Goal: Information Seeking & Learning: Learn about a topic

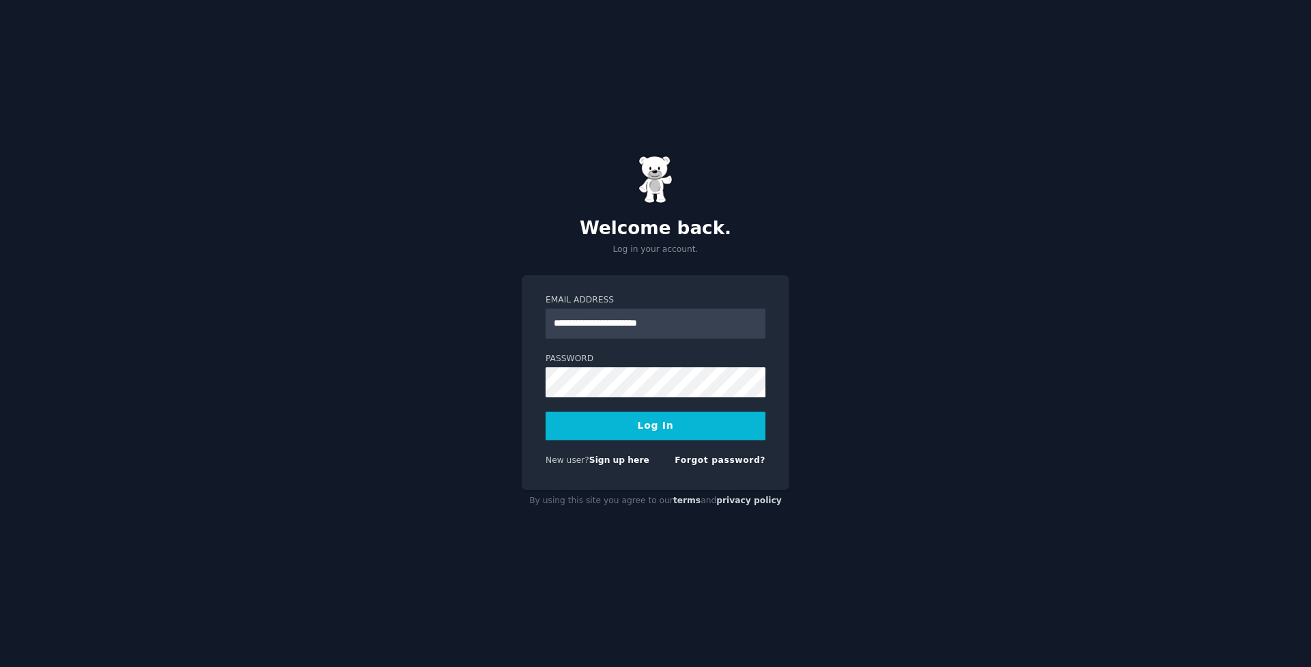
type input "**********"
click at [656, 426] on button "Log In" at bounding box center [656, 426] width 220 height 29
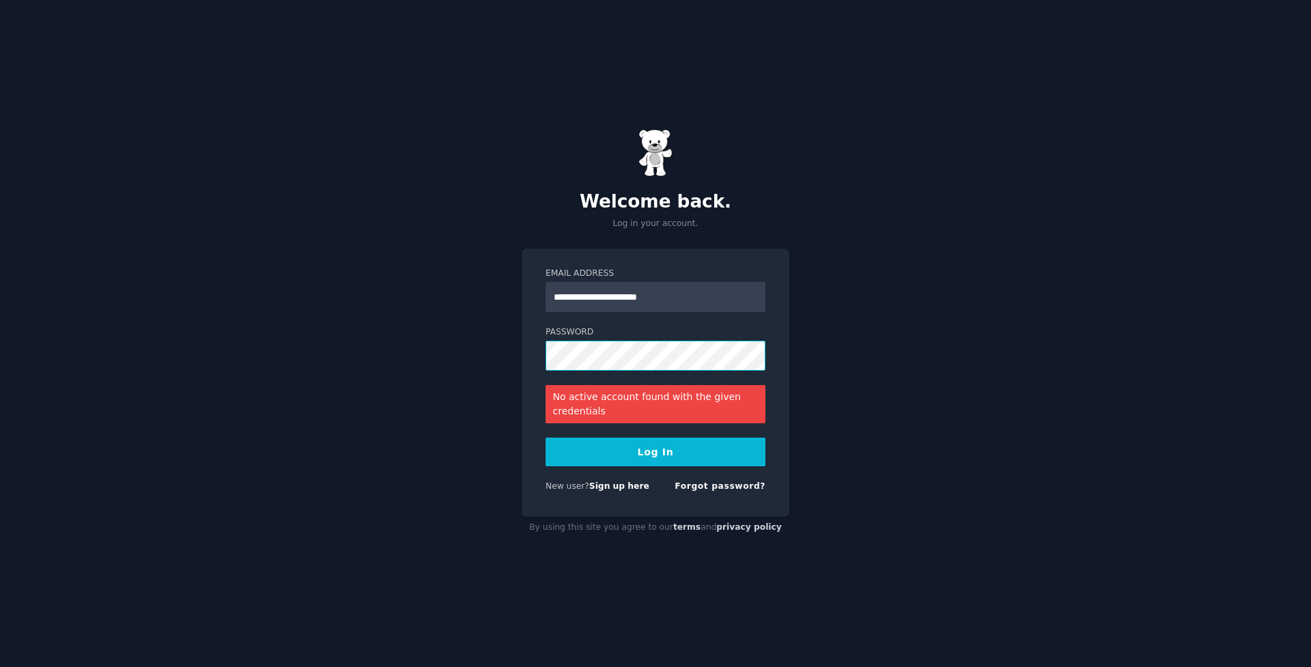
click at [656, 452] on button "Log In" at bounding box center [656, 452] width 220 height 29
drag, startPoint x: 683, startPoint y: 294, endPoint x: 616, endPoint y: 298, distance: 67.1
click at [616, 298] on input "**********" at bounding box center [656, 297] width 220 height 30
click at [628, 491] on link "Sign up here" at bounding box center [619, 487] width 60 height 10
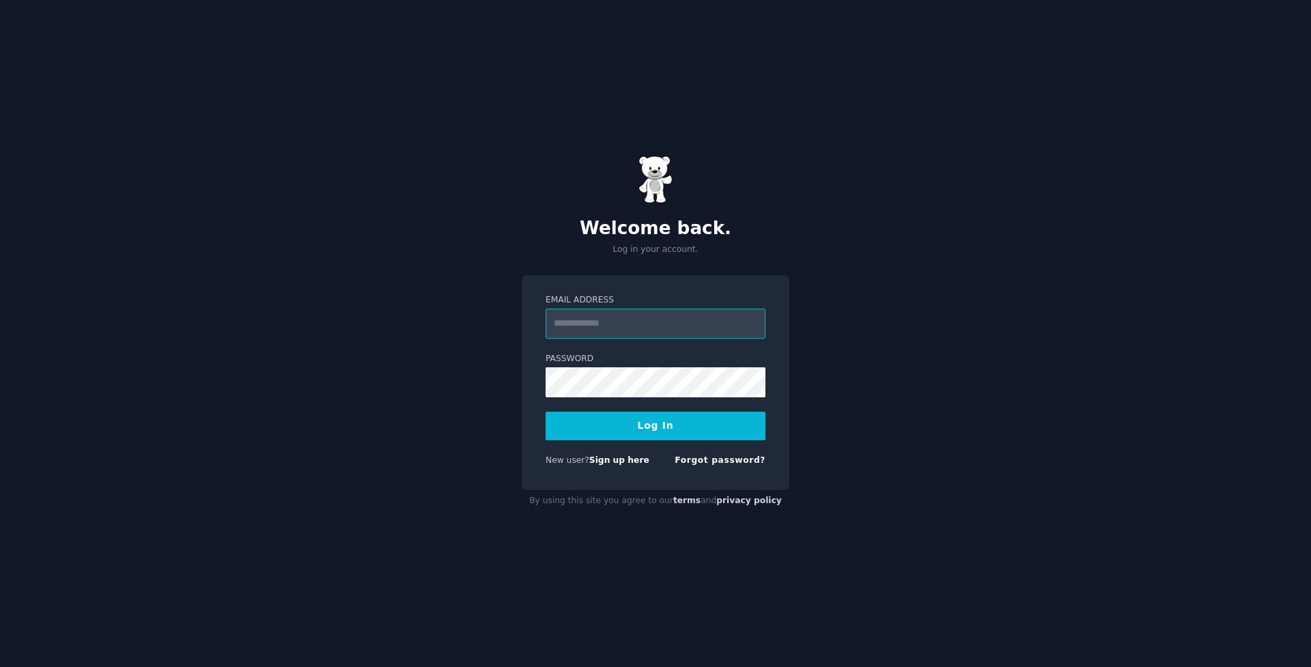
type input "**********"
click at [656, 426] on button "Log In" at bounding box center [656, 426] width 220 height 29
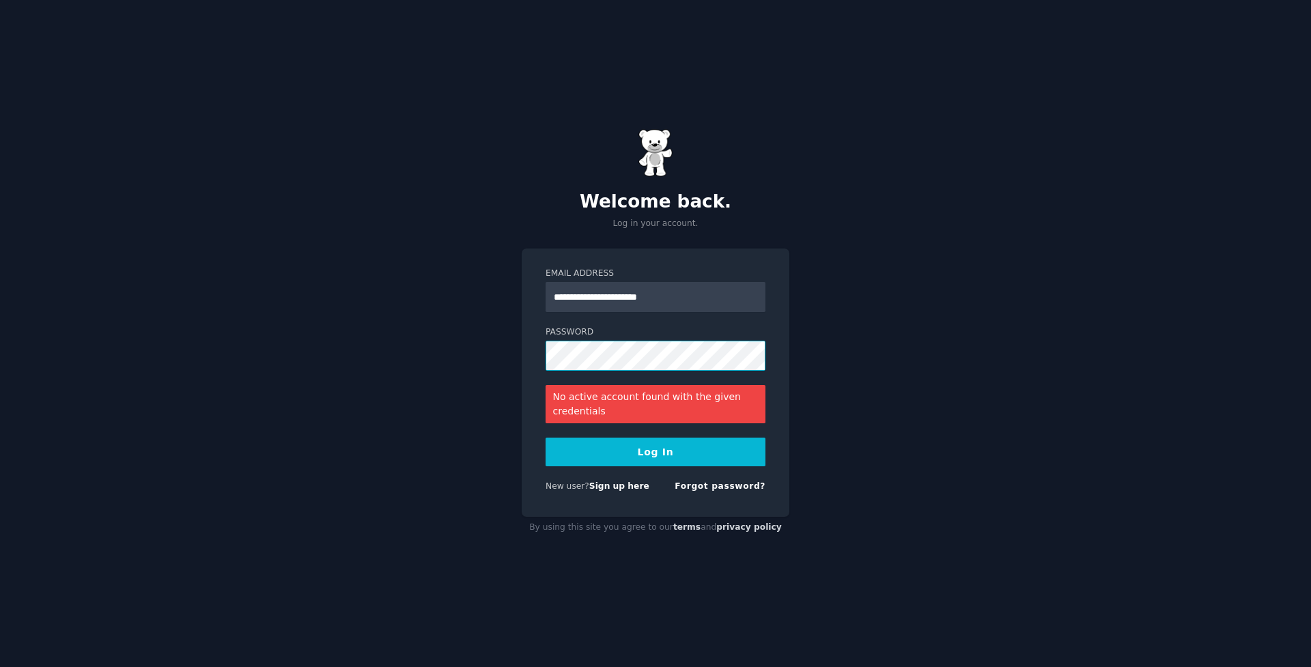
click at [656, 452] on button "Log In" at bounding box center [656, 452] width 220 height 29
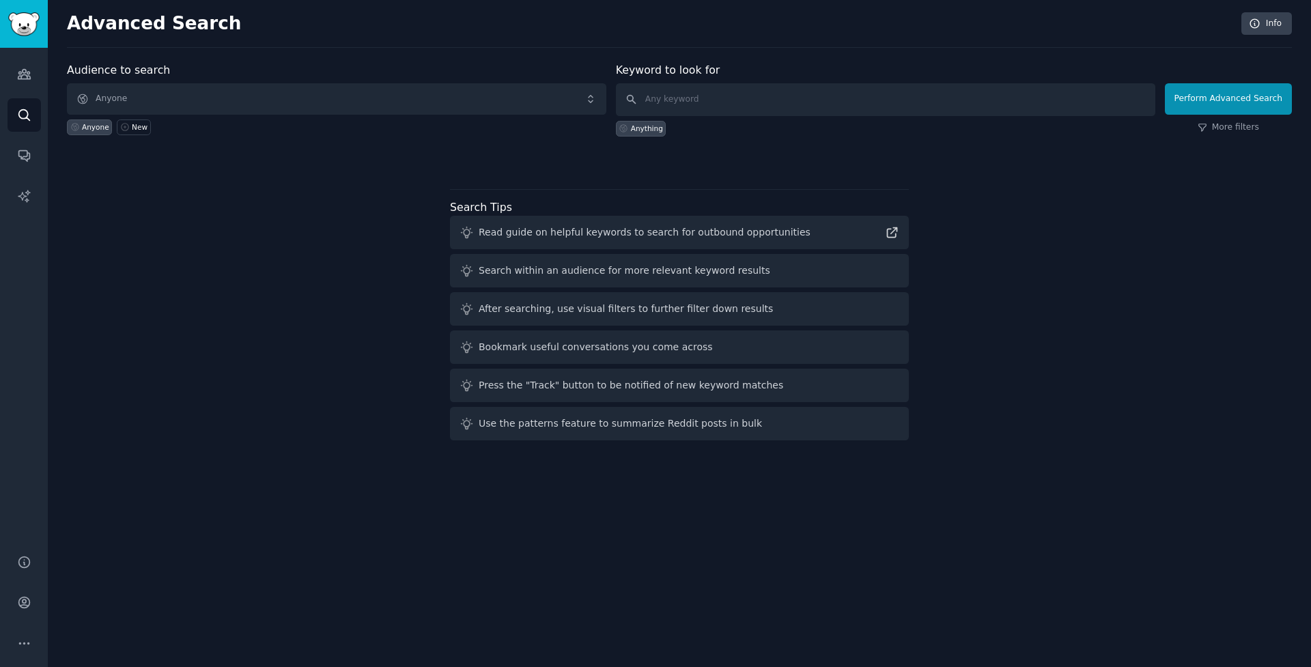
click at [320, 96] on span "Anyone" at bounding box center [337, 98] width 540 height 31
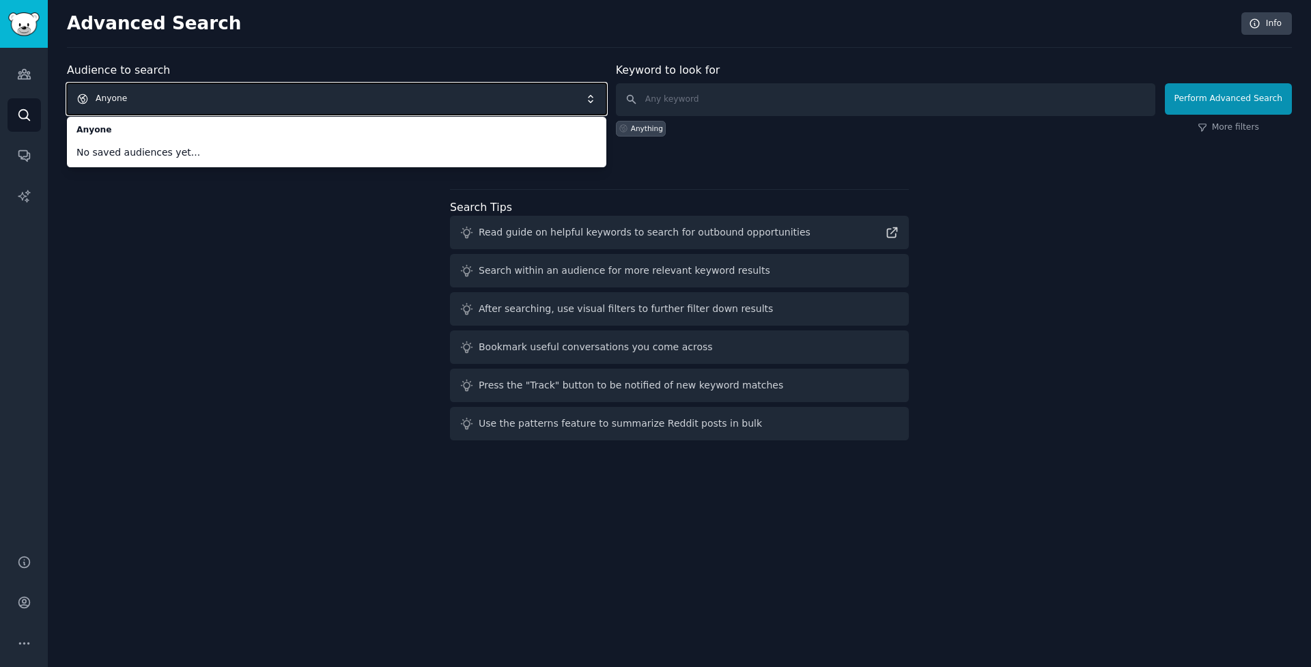
click at [242, 236] on div "Audience to search Anyone Anyone No saved audiences yet... Anyone New Keyword t…" at bounding box center [679, 254] width 1225 height 384
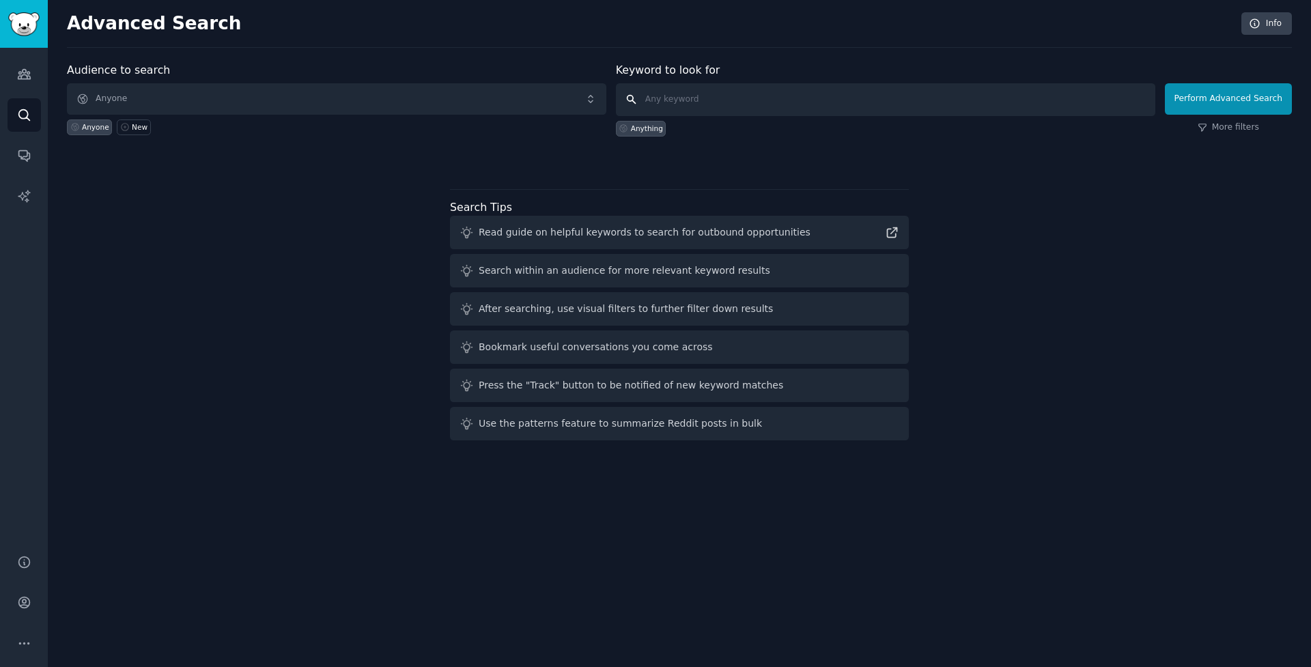
click at [1083, 102] on input "text" at bounding box center [886, 99] width 540 height 33
click at [322, 105] on span "Anyone" at bounding box center [337, 98] width 540 height 31
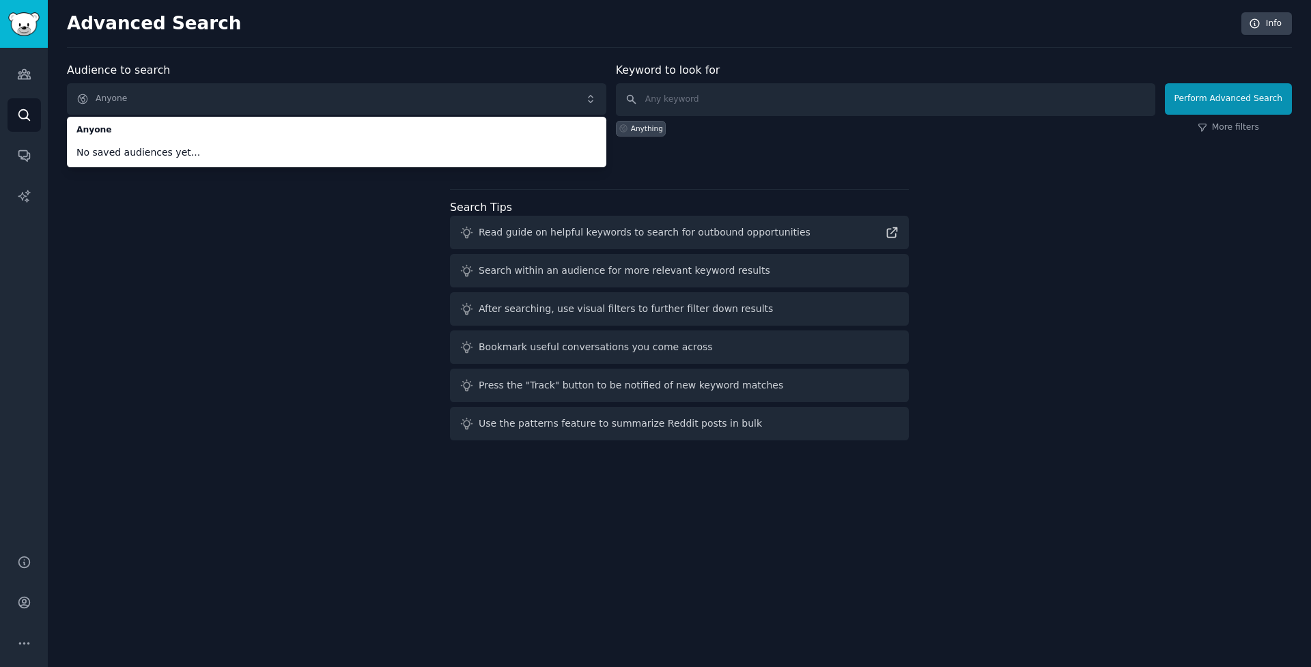
click at [137, 103] on span "Anyone" at bounding box center [337, 98] width 540 height 31
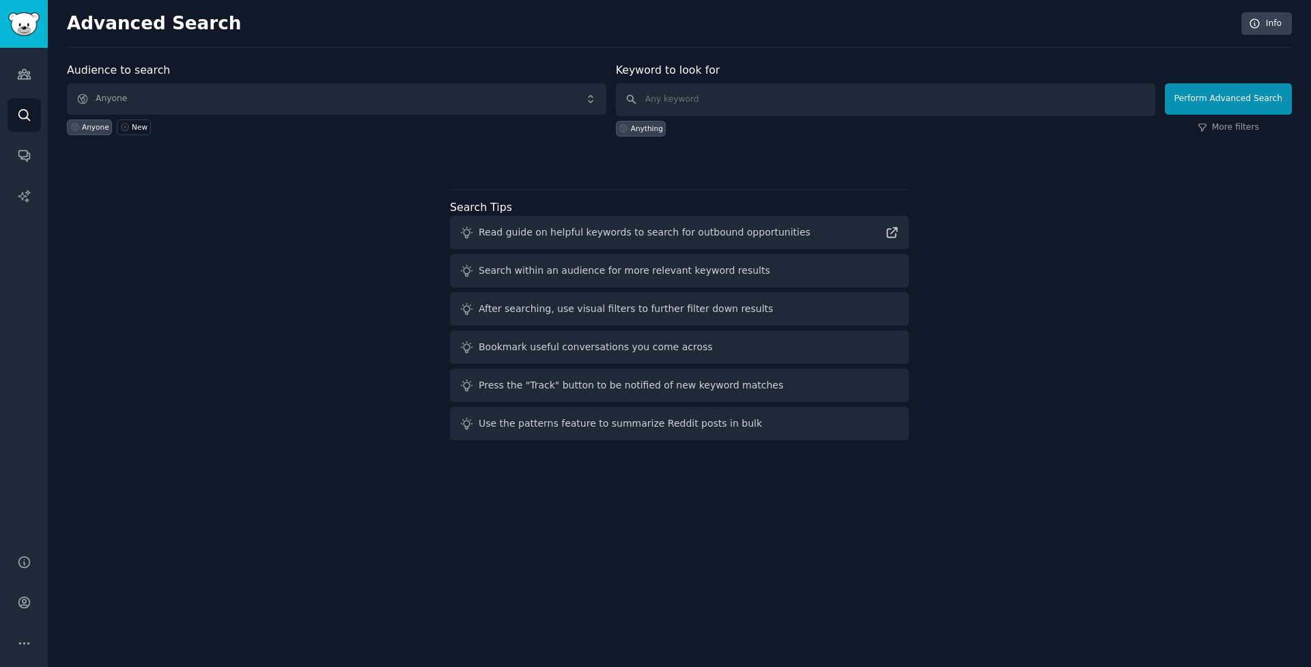
click at [100, 127] on div "Anyone" at bounding box center [95, 127] width 27 height 10
click at [141, 131] on link "New" at bounding box center [133, 128] width 33 height 16
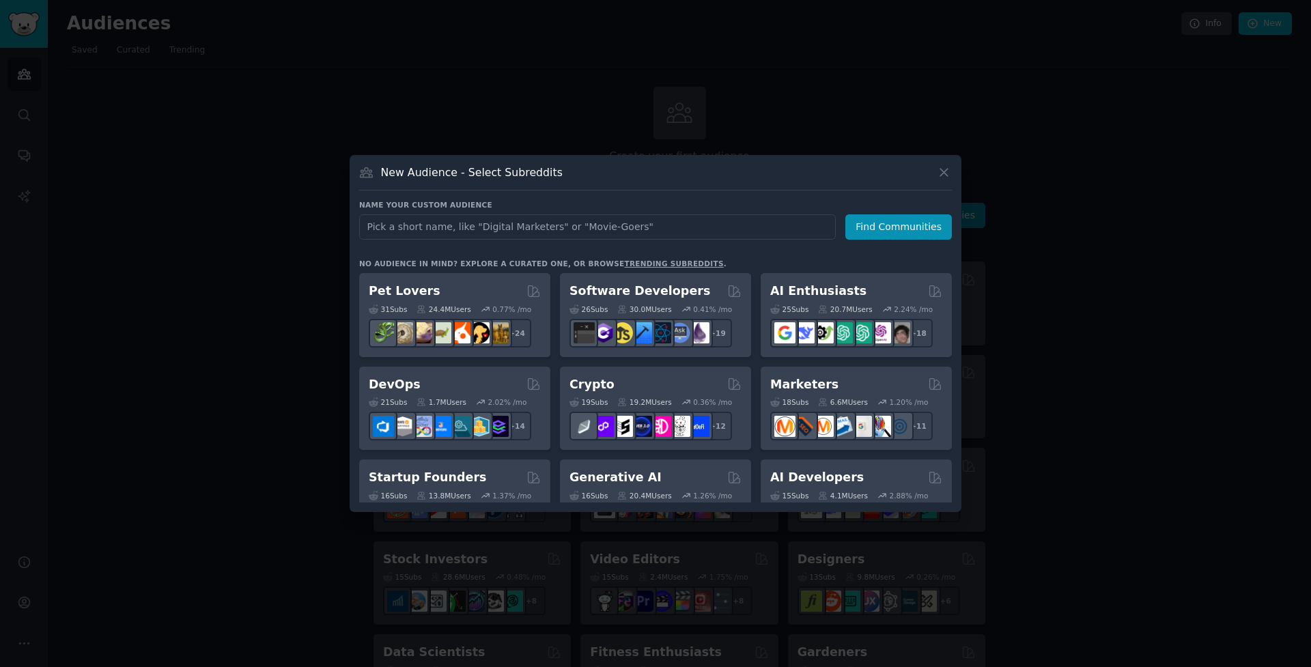
click at [946, 173] on icon at bounding box center [944, 172] width 14 height 14
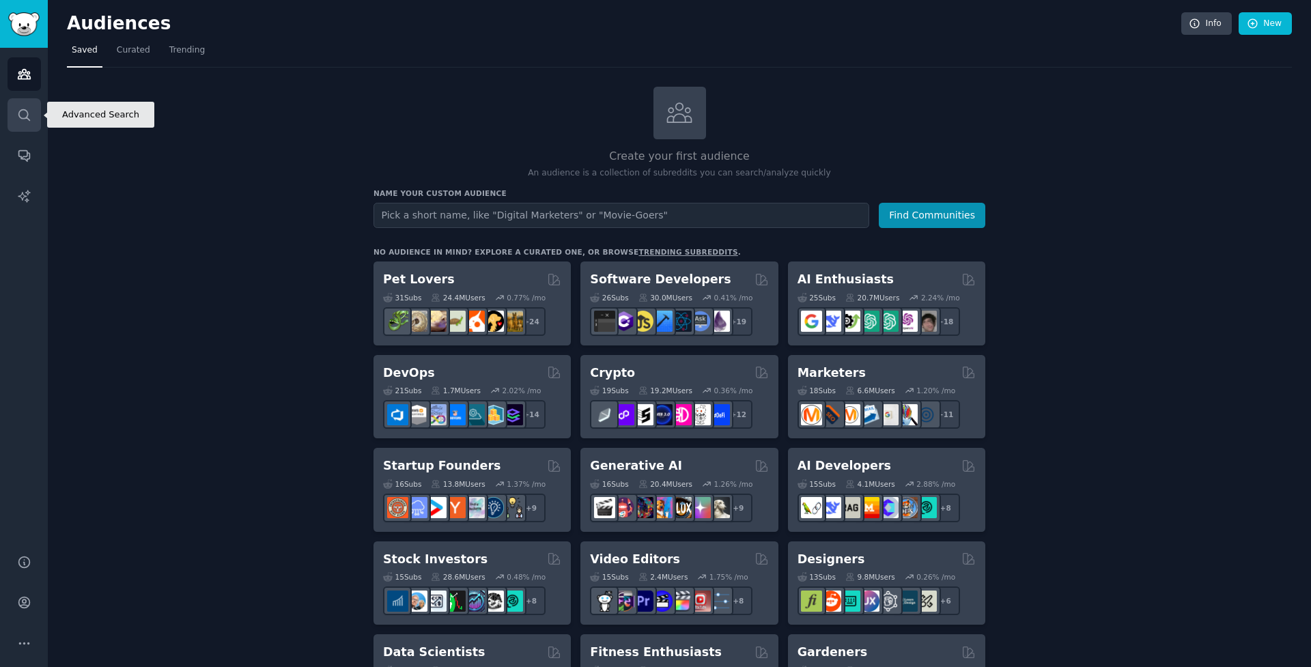
click at [26, 109] on icon "Sidebar" at bounding box center [24, 115] width 14 height 14
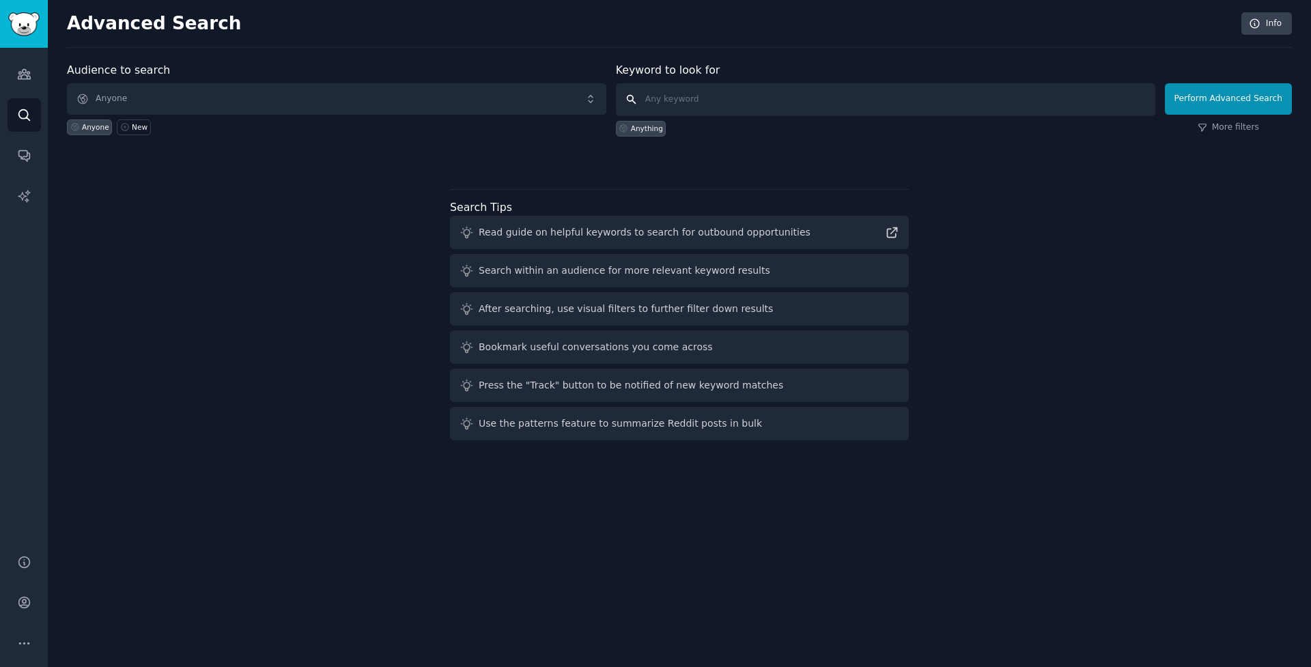
click at [708, 102] on input "text" at bounding box center [886, 99] width 540 height 33
type input "SEO"
click at [1282, 104] on button "Perform Advanced Search" at bounding box center [1228, 98] width 127 height 31
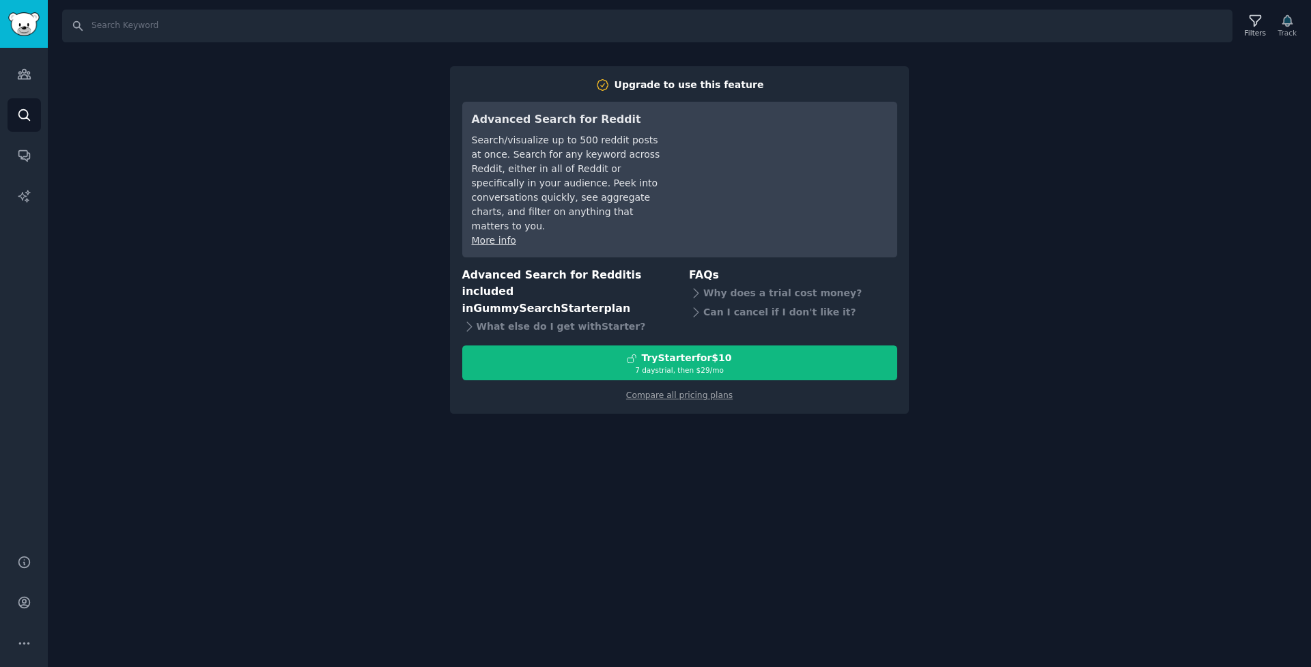
click at [357, 161] on div "Search Filters Track Upgrade to use this feature Advanced Search for Reddit Sea…" at bounding box center [680, 333] width 1264 height 667
click at [23, 84] on link "Audiences" at bounding box center [24, 73] width 33 height 33
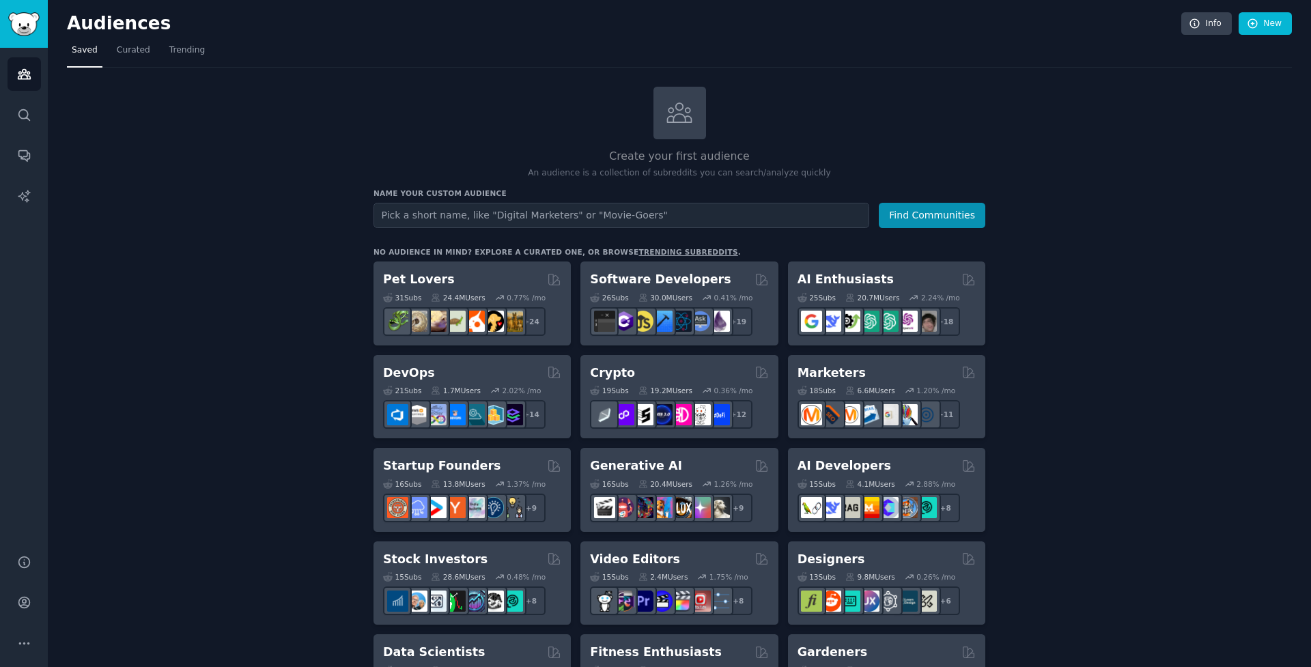
click at [600, 206] on input "text" at bounding box center [622, 215] width 496 height 25
type input "SEO"
click at [933, 214] on button "Find Communities" at bounding box center [932, 215] width 107 height 25
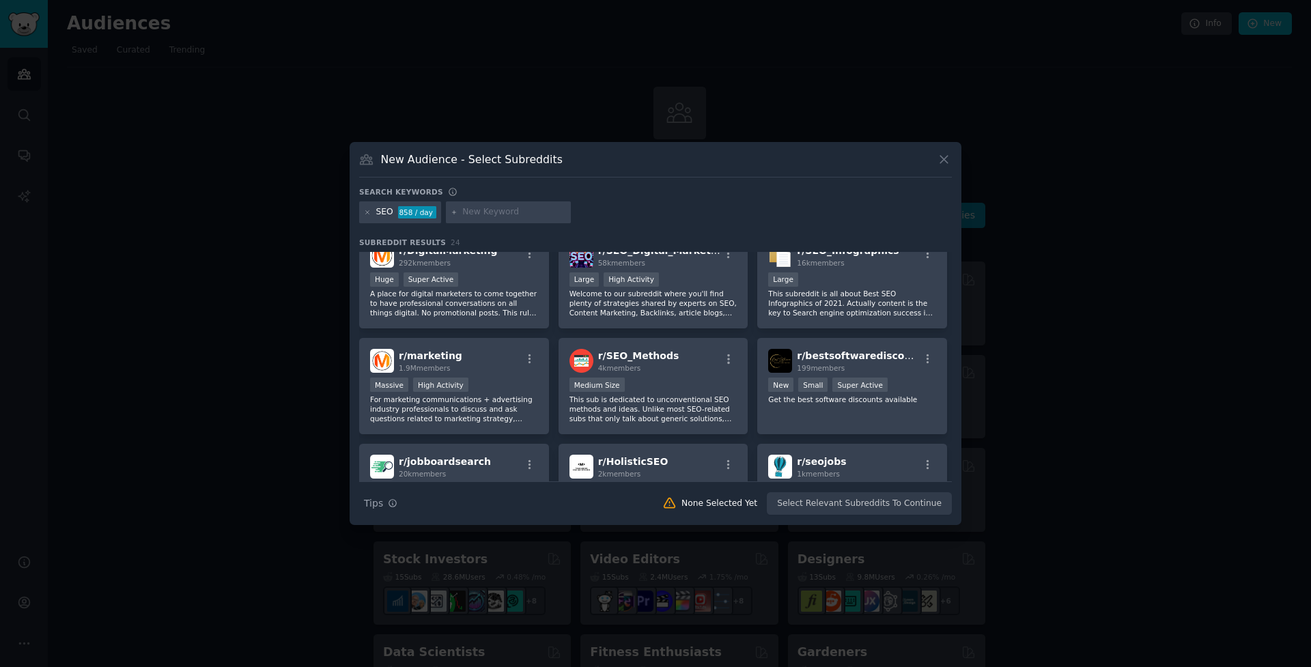
scroll to position [245, 0]
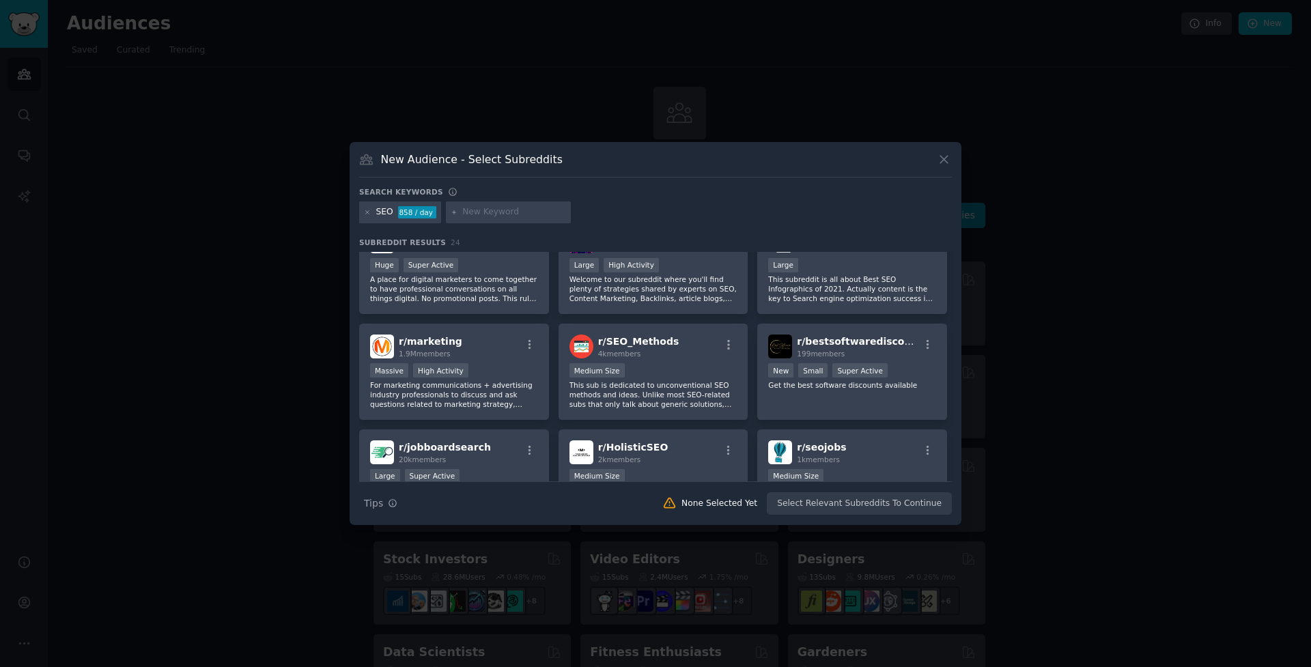
click at [952, 167] on button at bounding box center [944, 160] width 16 height 16
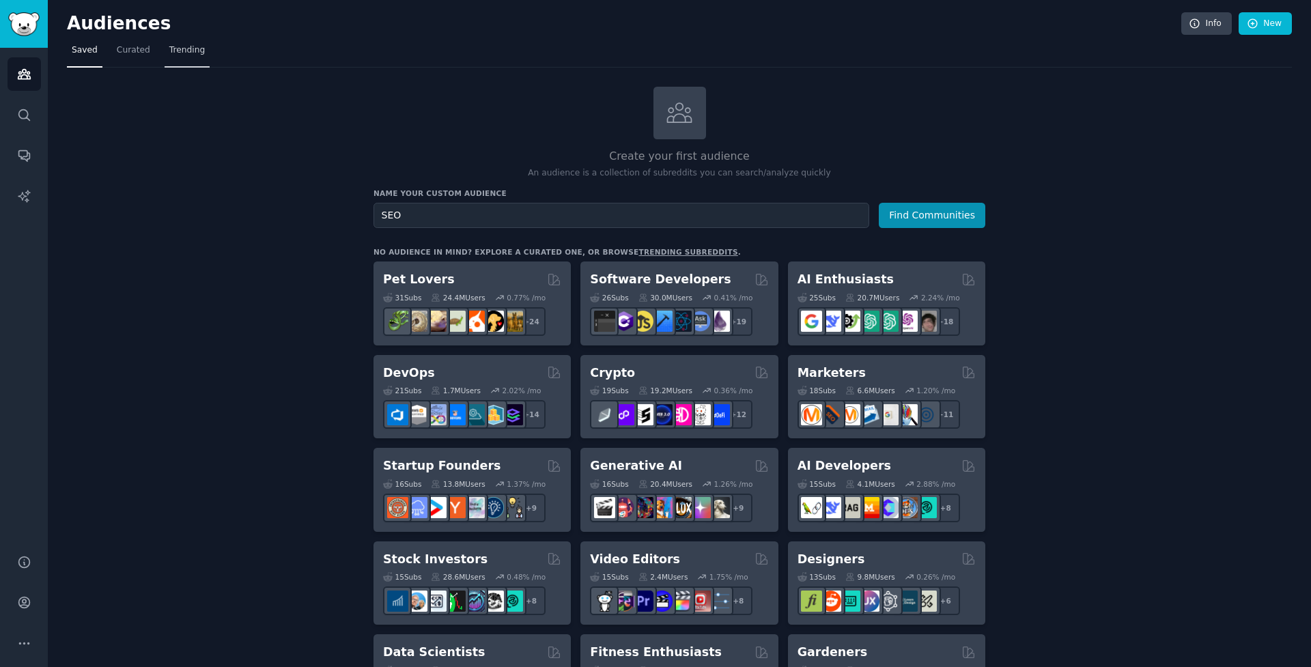
click at [179, 59] on link "Trending" at bounding box center [187, 54] width 45 height 28
